Goal: Information Seeking & Learning: Find specific fact

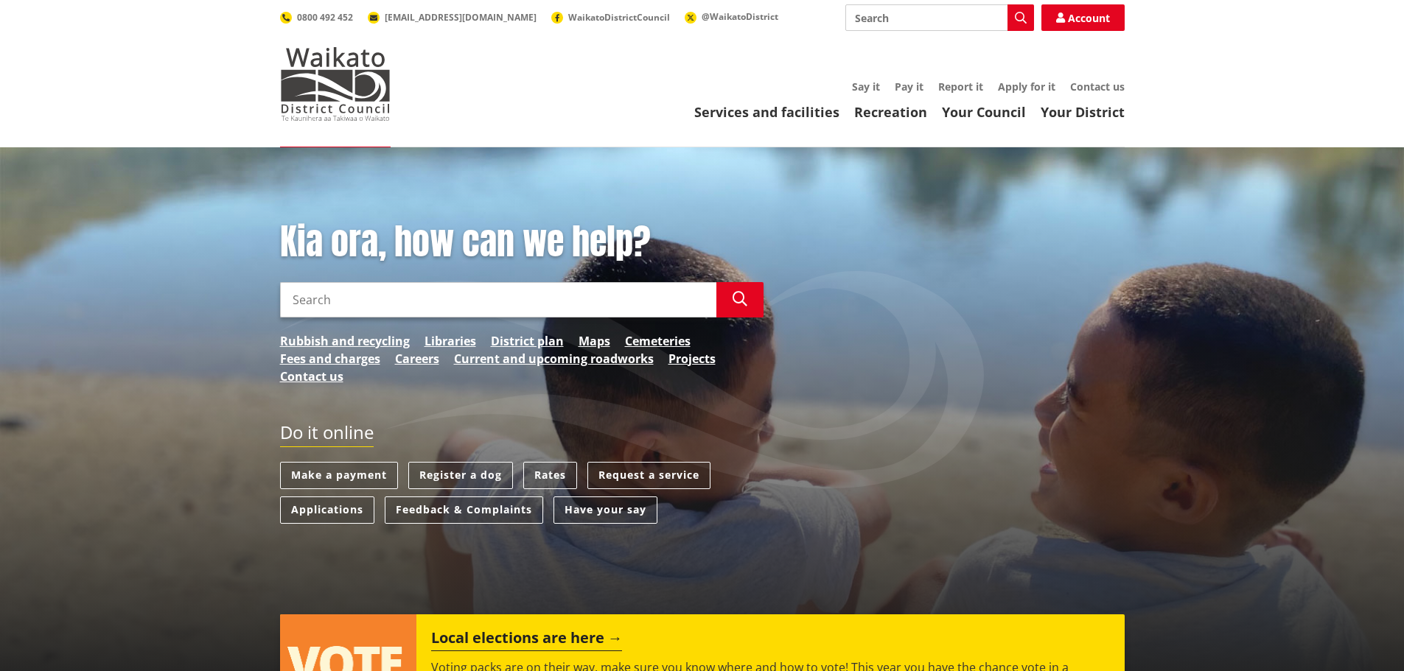
click at [879, 18] on input "Search" at bounding box center [939, 17] width 189 height 27
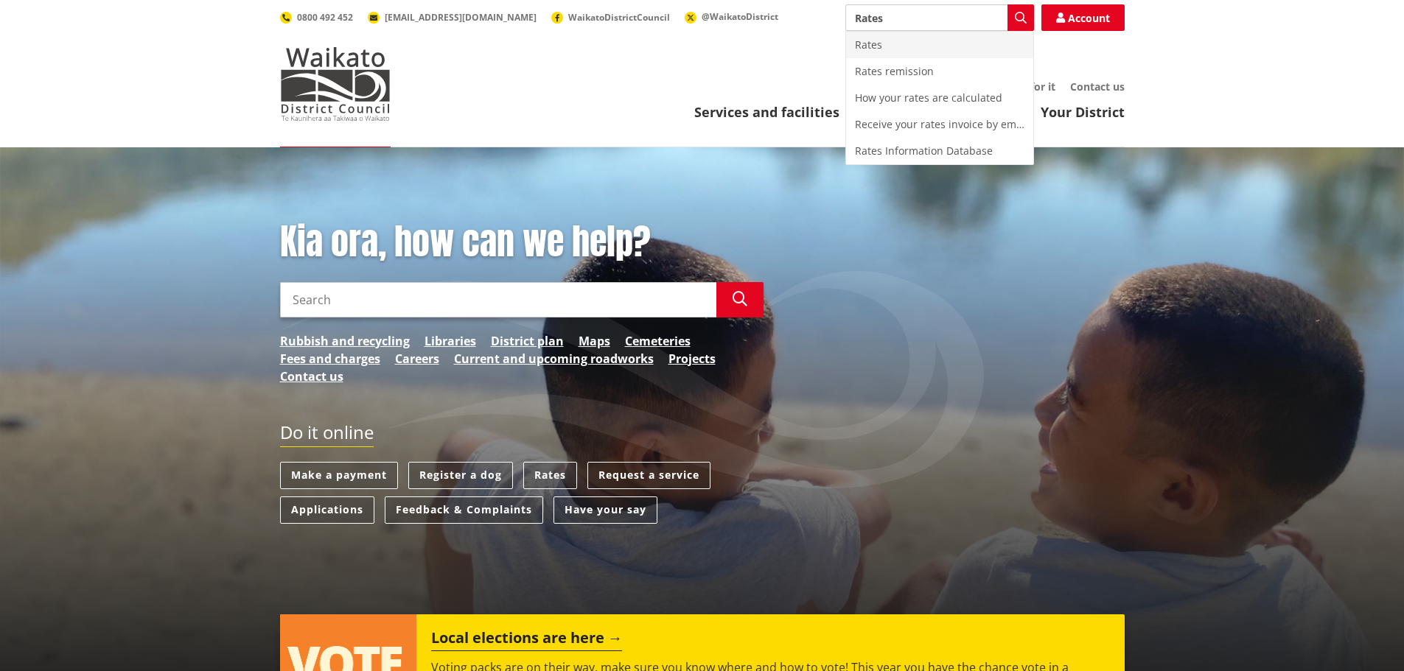
type input "Rates"
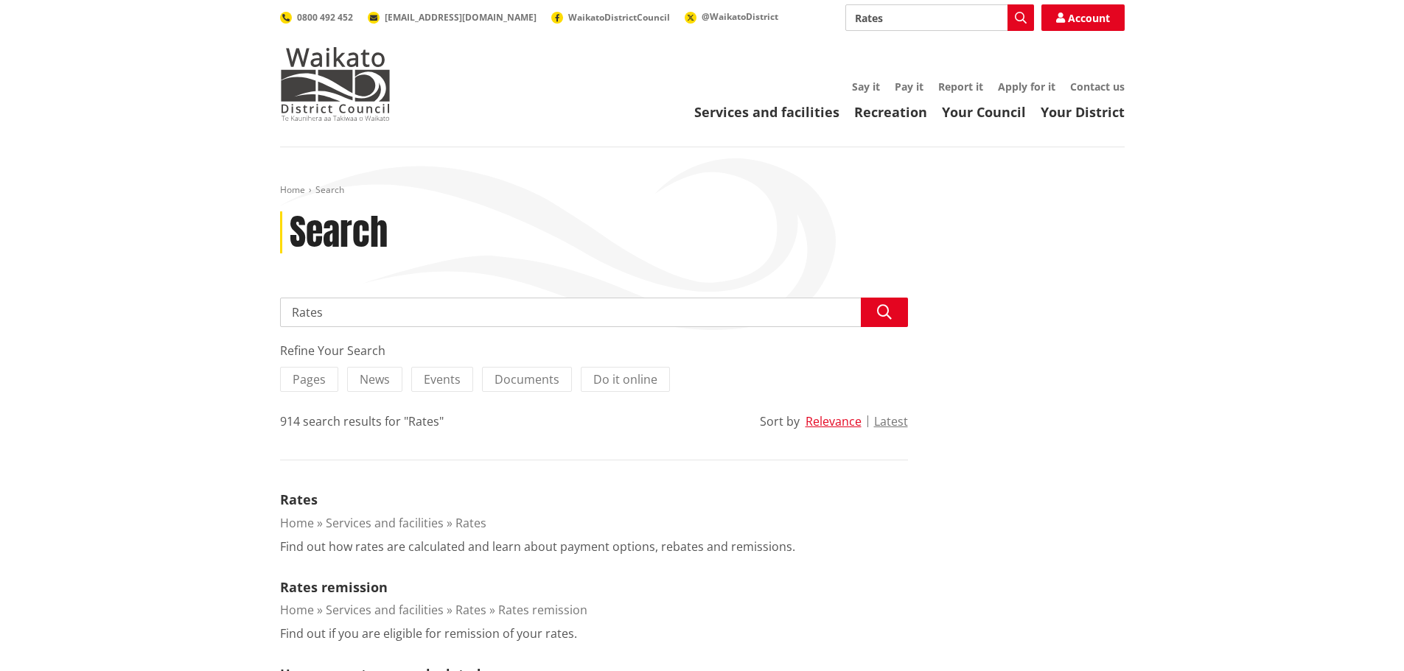
drag, startPoint x: 881, startPoint y: 59, endPoint x: 1257, endPoint y: 490, distance: 571.5
click at [393, 313] on input "Rates" at bounding box center [594, 312] width 628 height 29
click at [380, 312] on input "Rates" at bounding box center [594, 312] width 628 height 29
click at [884, 310] on icon "button" at bounding box center [884, 312] width 15 height 15
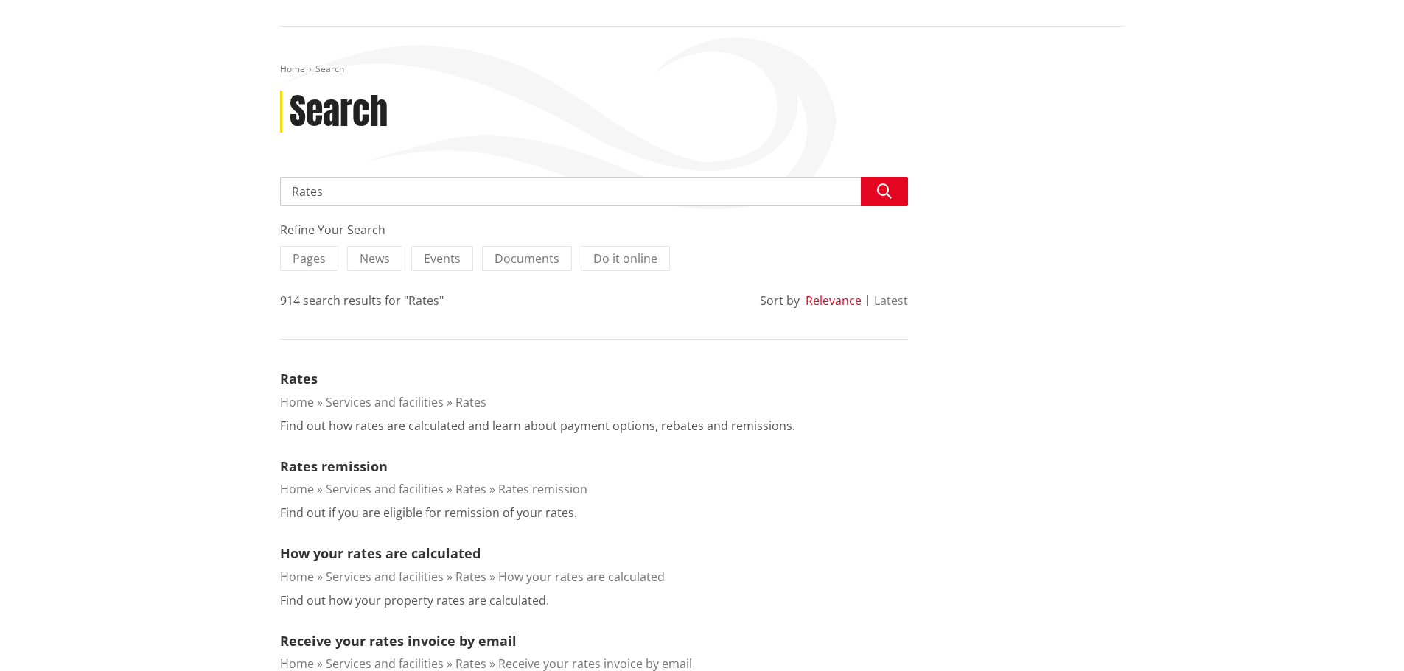
scroll to position [147, 0]
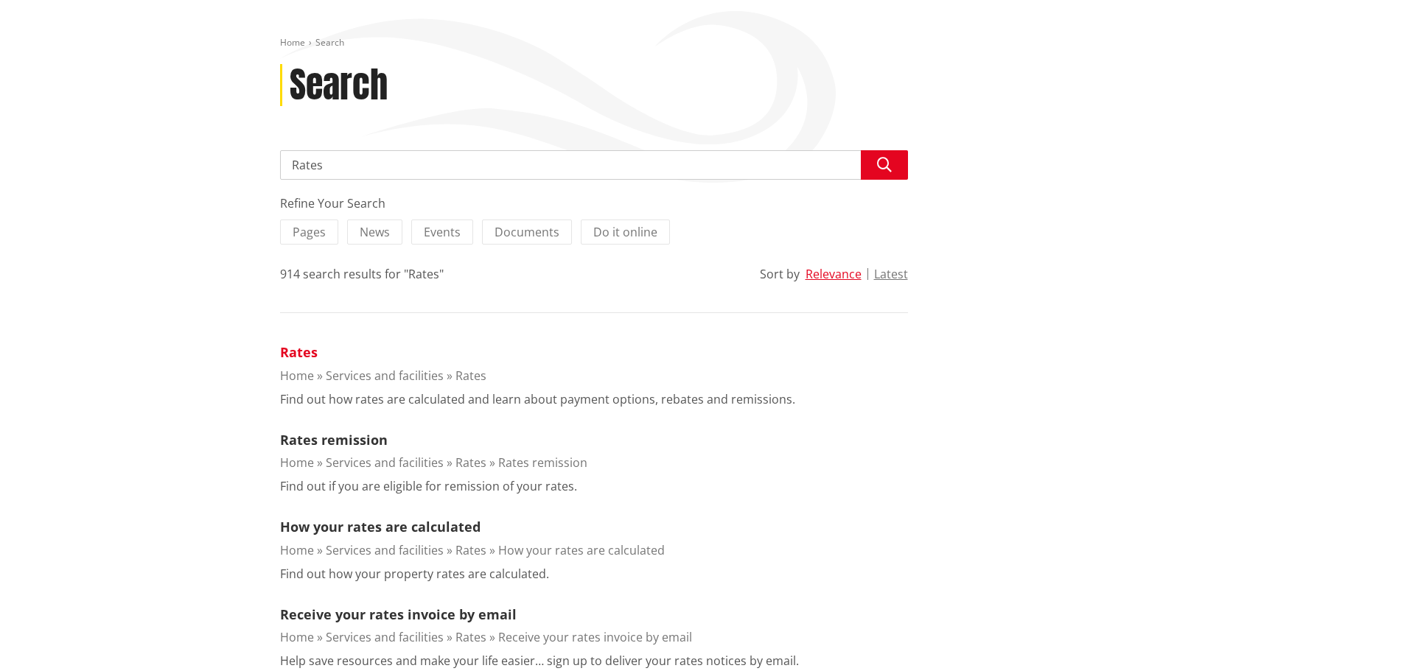
click at [304, 351] on link "Rates" at bounding box center [299, 352] width 38 height 18
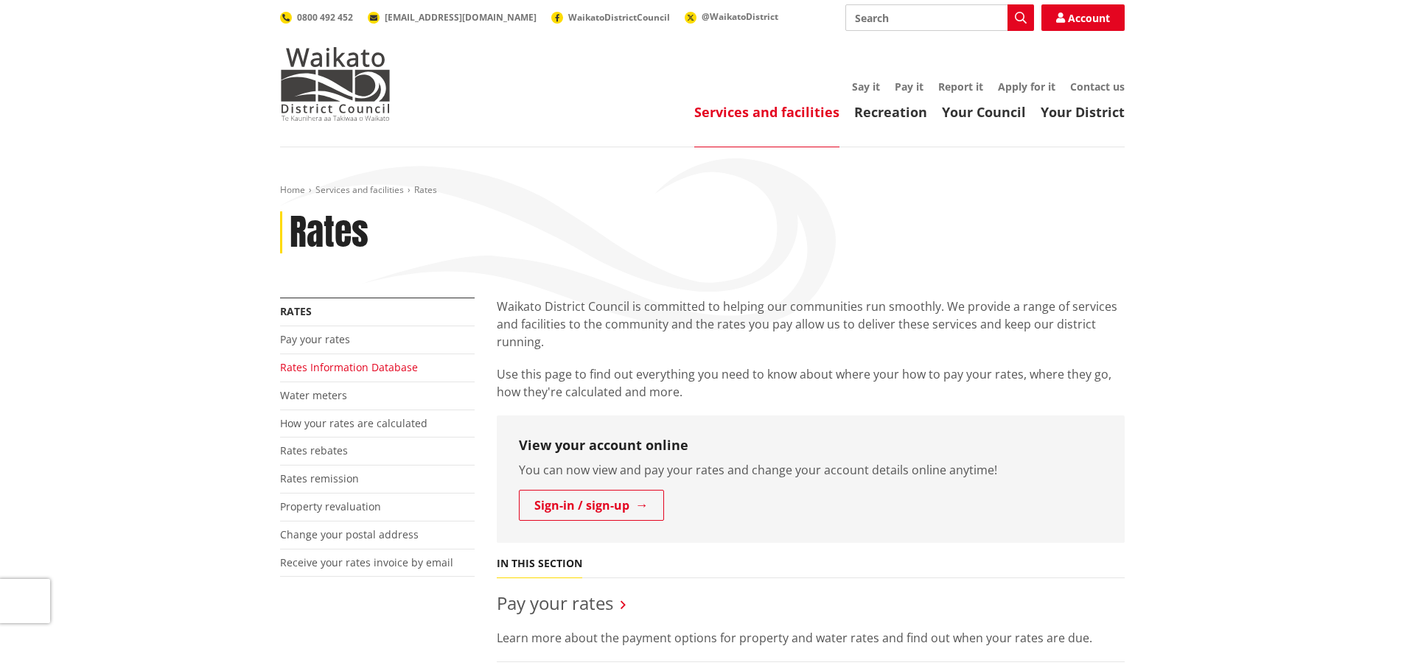
click at [346, 365] on link "Rates Information Database" at bounding box center [349, 367] width 138 height 14
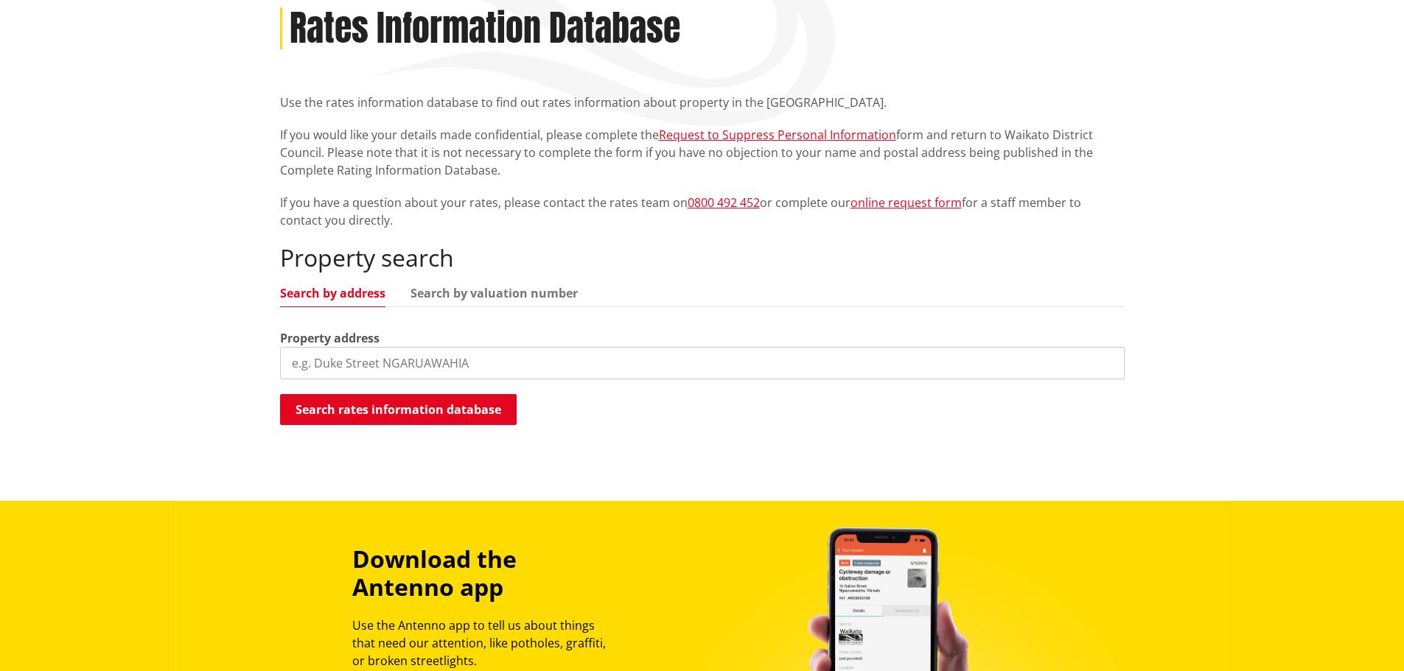
scroll to position [221, 0]
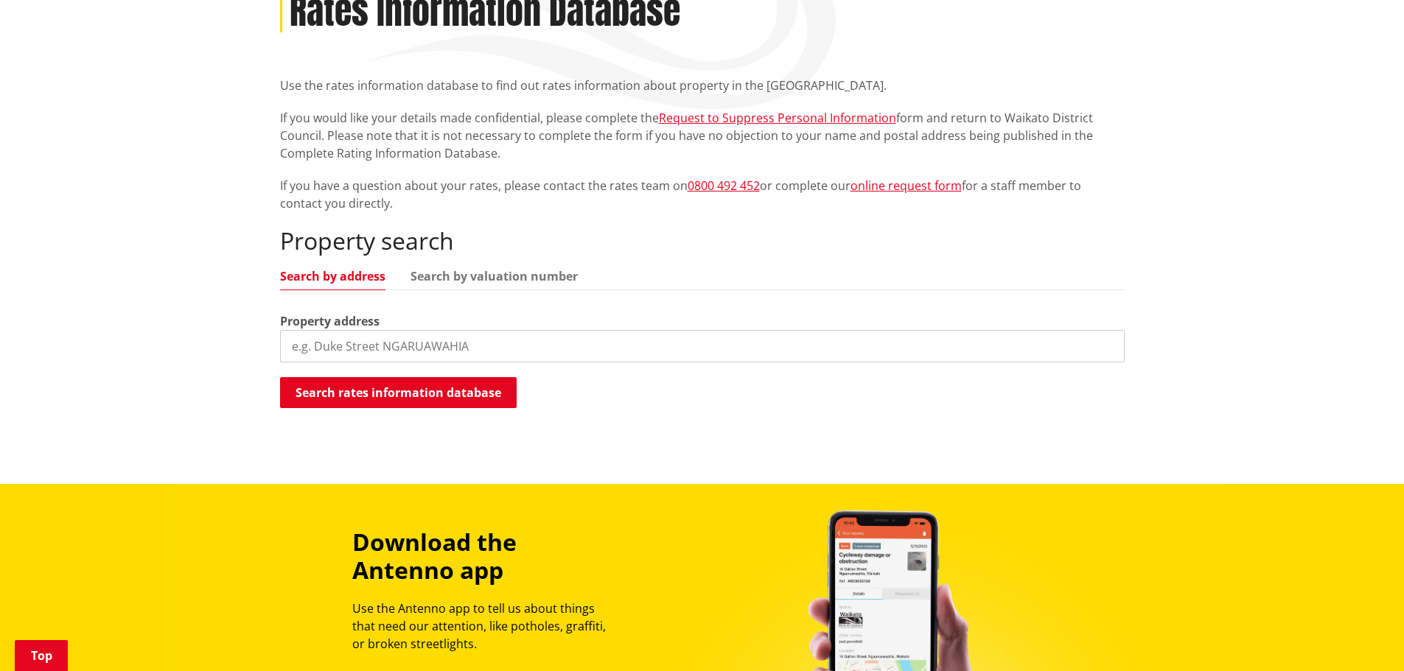
click at [364, 352] on input "search" at bounding box center [702, 346] width 845 height 32
type input "[STREET_ADDRESS],"
click at [383, 399] on button "Search rates information database" at bounding box center [398, 392] width 237 height 31
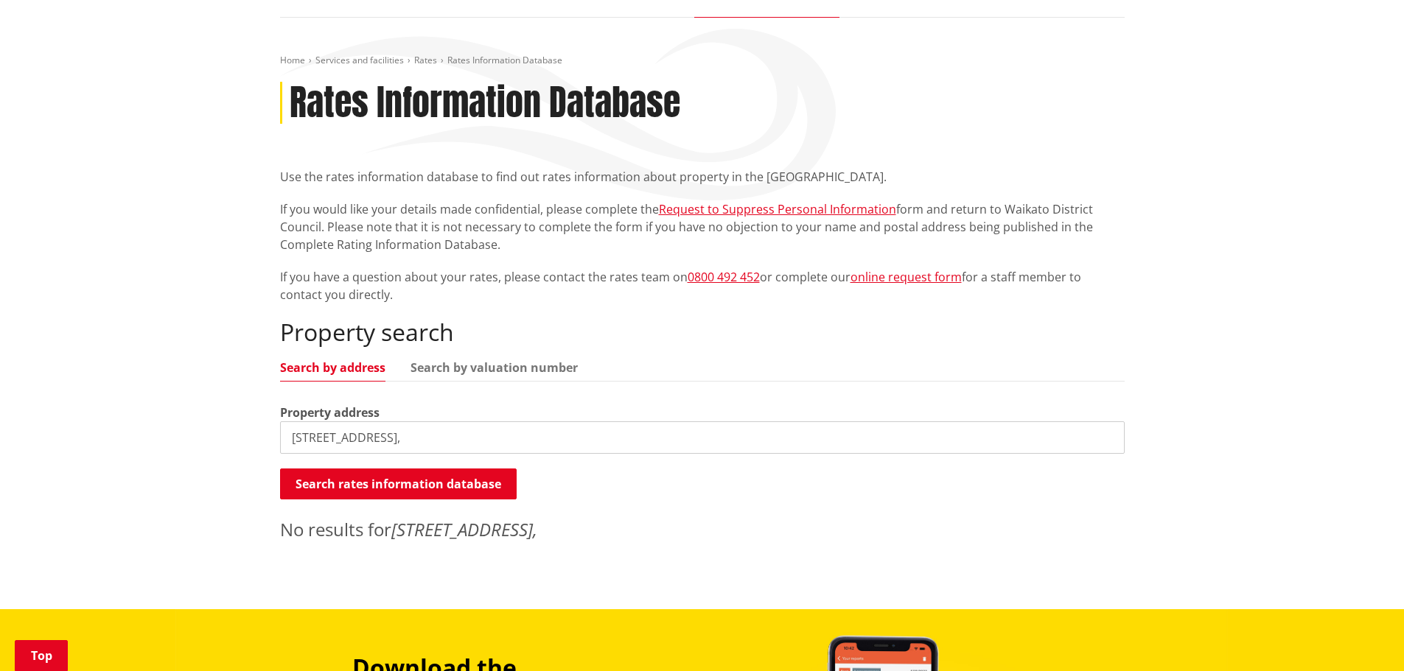
scroll to position [0, 0]
